Goal: Task Accomplishment & Management: Manage account settings

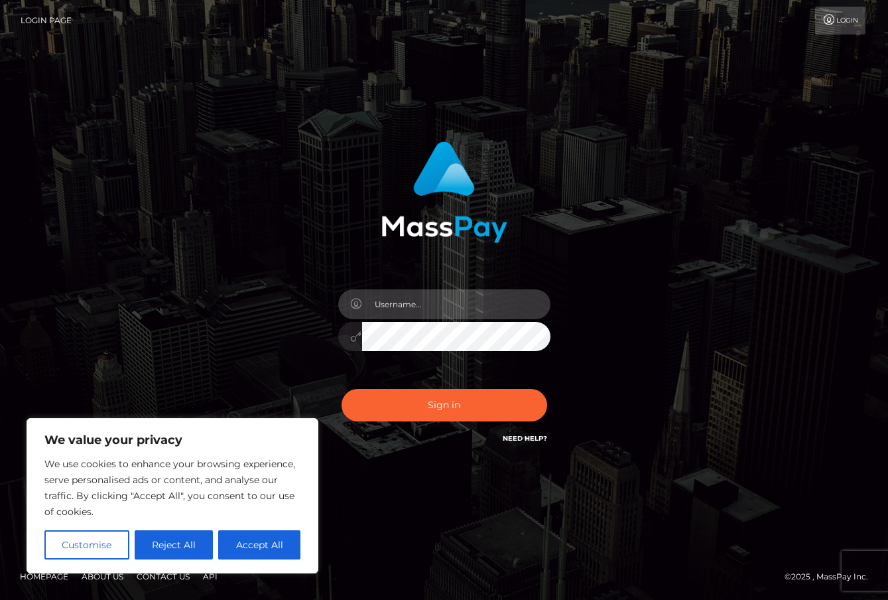
click at [423, 302] on input "text" at bounding box center [456, 304] width 188 height 30
click at [454, 297] on input "text" at bounding box center [456, 304] width 188 height 30
type input "duquesne.rahm"
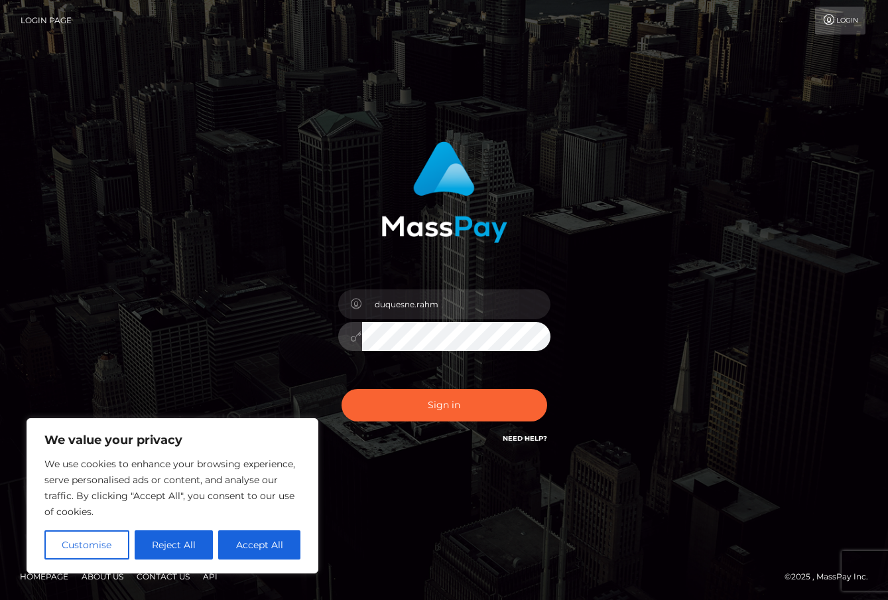
click at [342, 389] on button "Sign in" at bounding box center [445, 405] width 206 height 32
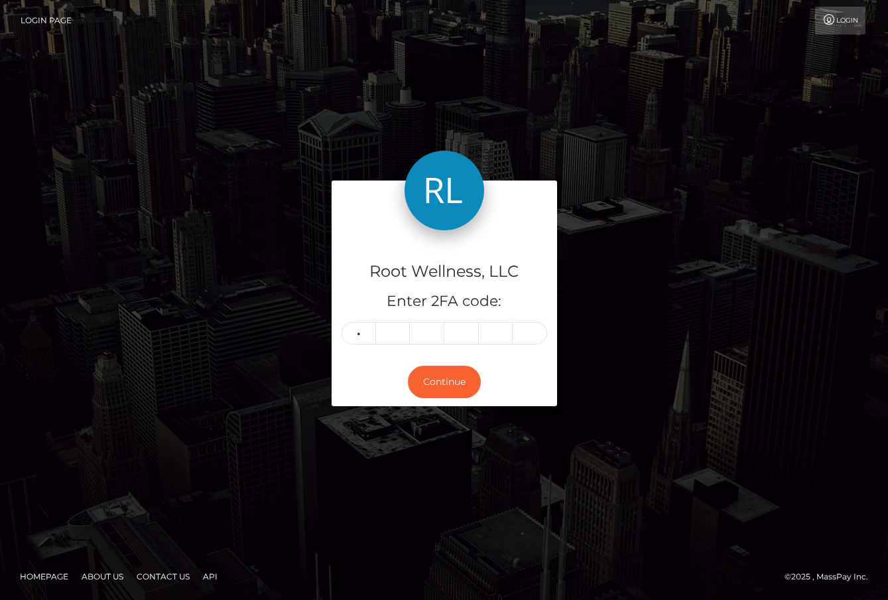
type input "4"
type input "7"
type input "3"
type input "4"
type input "9"
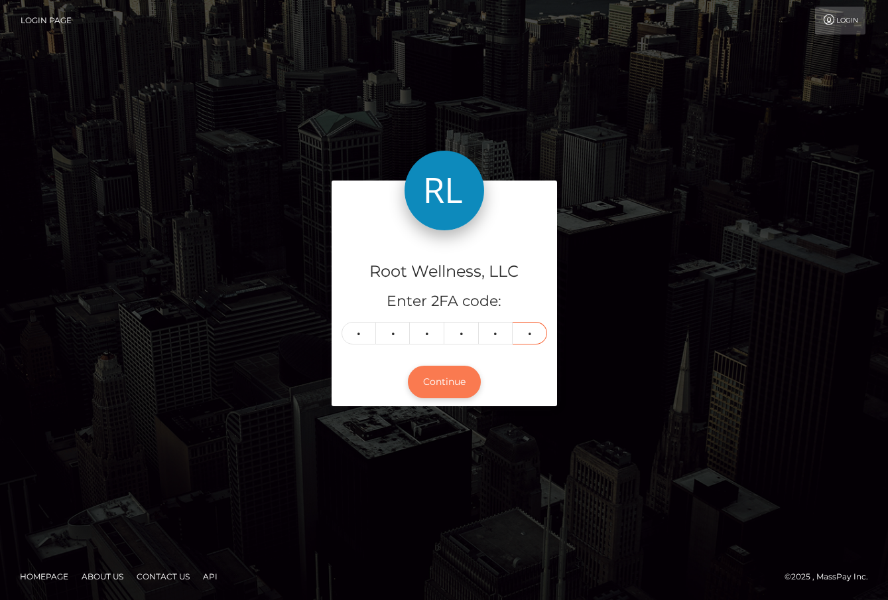
type input "0"
click at [428, 379] on button "Continue" at bounding box center [444, 381] width 73 height 32
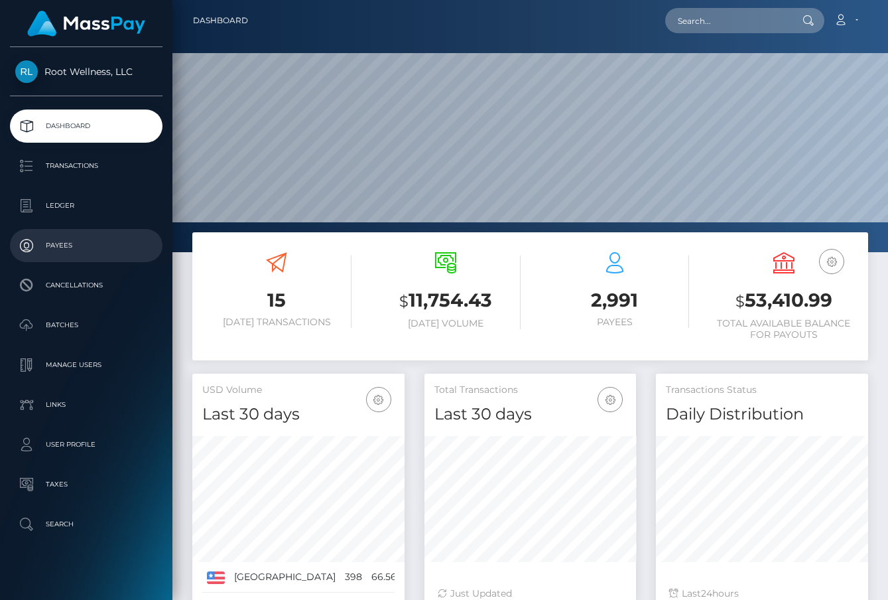
scroll to position [235, 212]
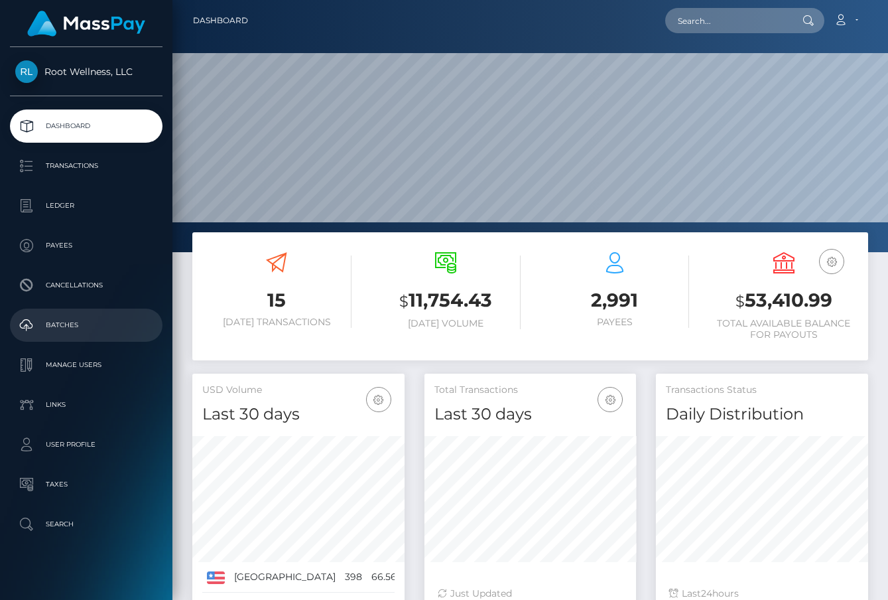
click at [75, 329] on p "Batches" at bounding box center [86, 325] width 142 height 20
